Goal: Task Accomplishment & Management: Use online tool/utility

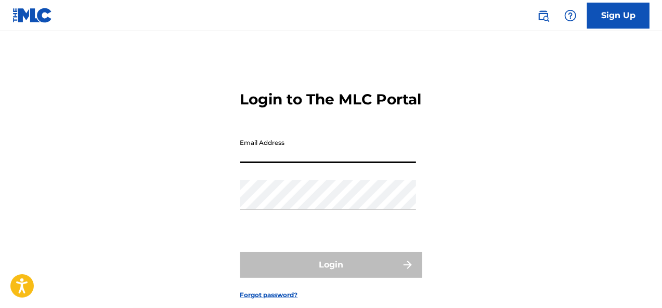
click at [281, 163] on input "Email Address" at bounding box center [328, 149] width 176 height 30
type input "[EMAIL_ADDRESS][DOMAIN_NAME]"
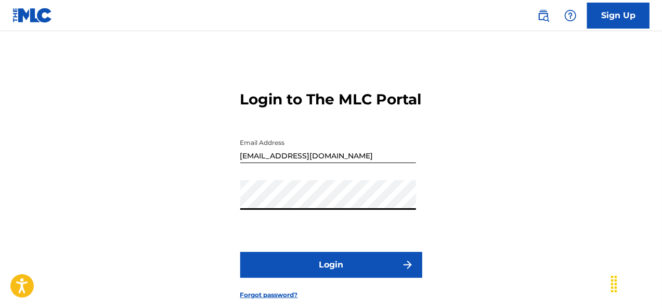
click at [327, 272] on button "Login" at bounding box center [331, 265] width 182 height 26
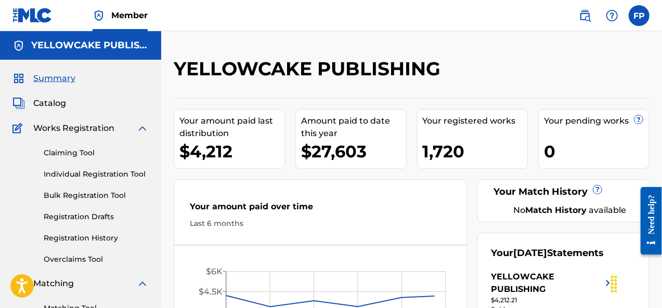
click at [73, 258] on link "Overclaims Tool" at bounding box center [96, 259] width 105 height 11
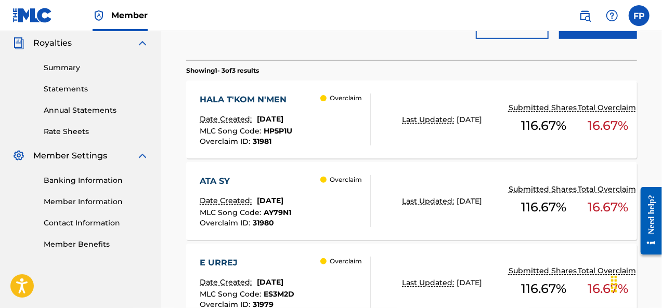
scroll to position [306, 0]
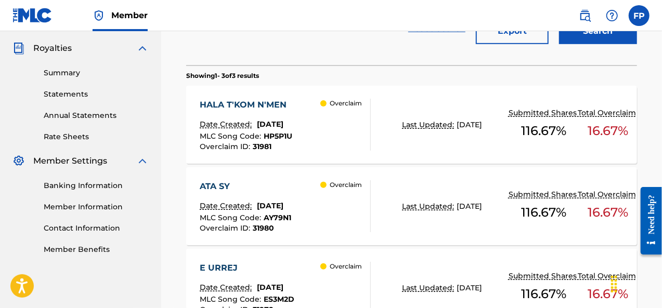
click at [342, 137] on div "Overclaim" at bounding box center [345, 125] width 50 height 52
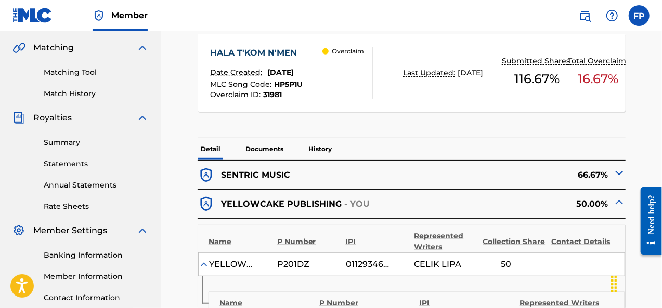
scroll to position [232, 0]
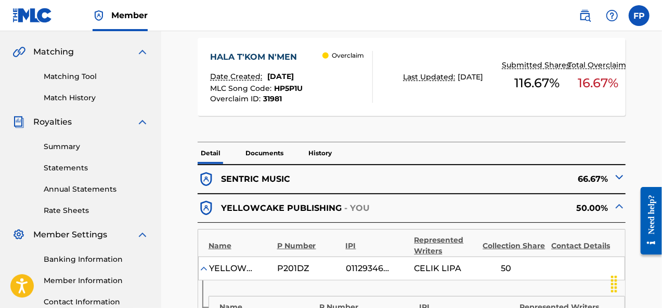
click at [233, 175] on p "SENTRIC MUSIC" at bounding box center [255, 179] width 69 height 12
click at [261, 180] on p "SENTRIC MUSIC" at bounding box center [255, 179] width 69 height 12
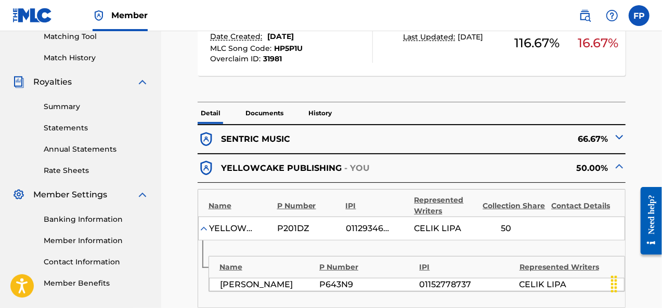
scroll to position [272, 0]
click at [619, 136] on img at bounding box center [619, 136] width 12 height 12
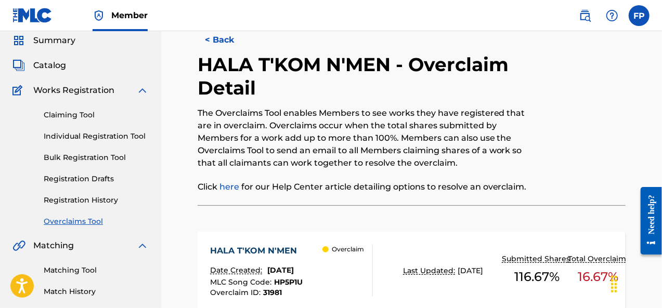
scroll to position [0, 0]
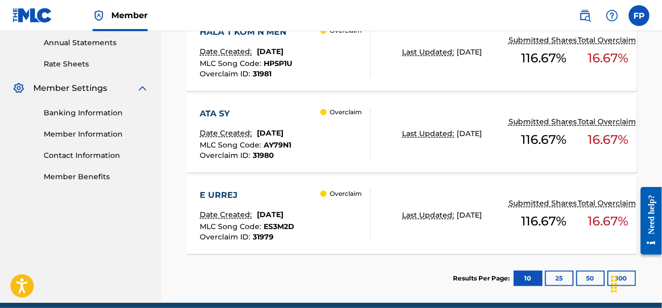
scroll to position [381, 0]
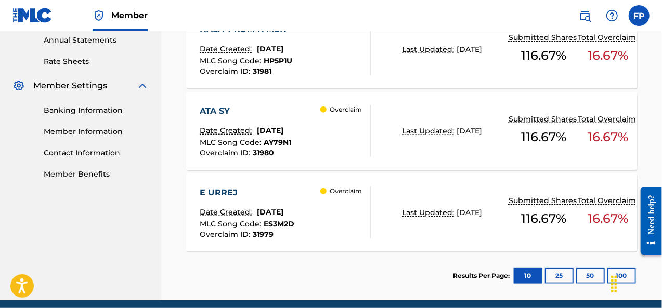
click at [262, 114] on div "ATA SY" at bounding box center [245, 111] width 91 height 12
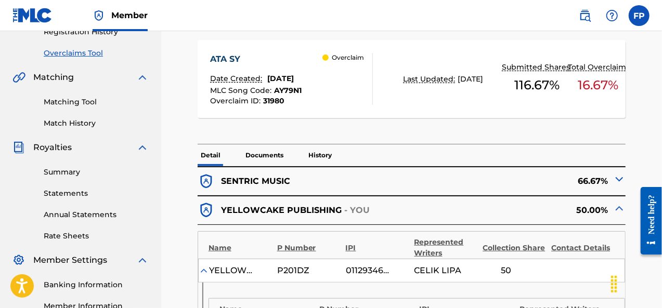
scroll to position [205, 0]
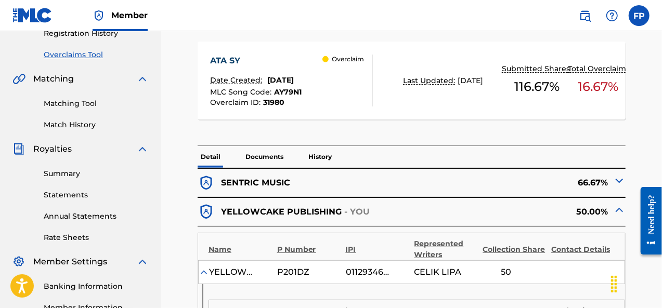
click at [253, 179] on p "SENTRIC MUSIC" at bounding box center [255, 183] width 69 height 12
click at [623, 180] on img at bounding box center [619, 181] width 12 height 12
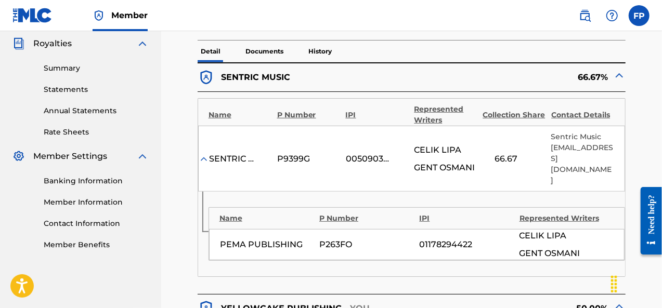
scroll to position [311, 0]
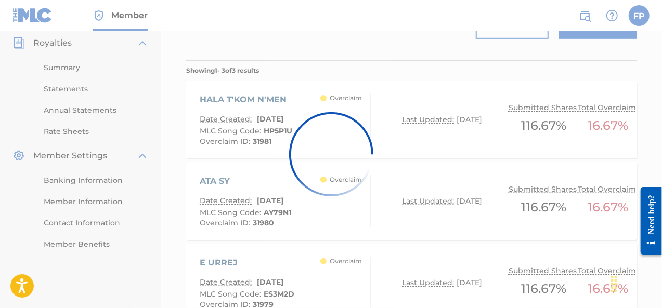
scroll to position [381, 0]
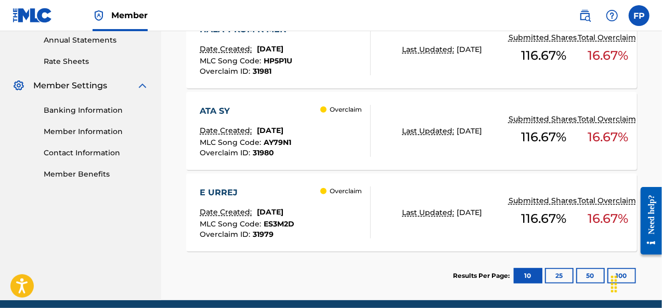
click at [284, 188] on div "E URREJ" at bounding box center [247, 193] width 95 height 12
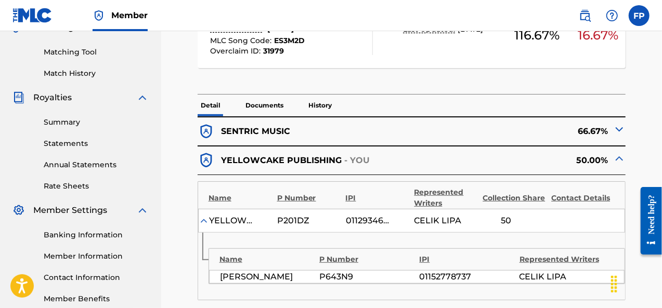
scroll to position [261, 0]
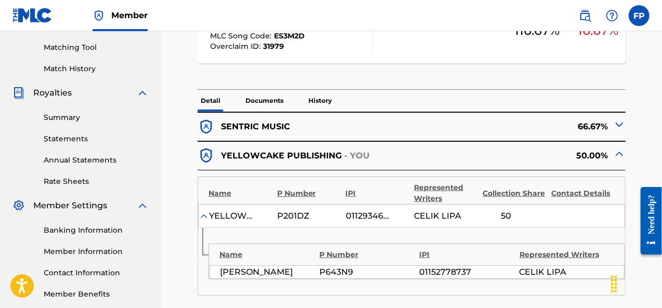
click at [613, 129] on img at bounding box center [619, 124] width 12 height 12
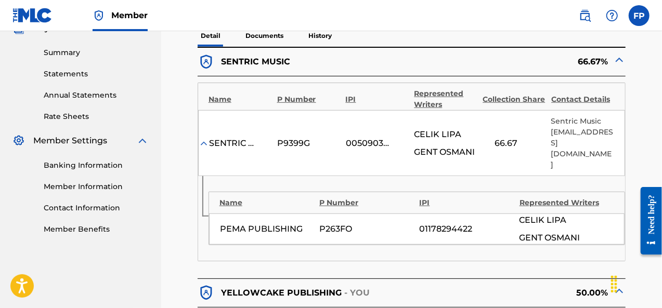
scroll to position [326, 0]
